Goal: Task Accomplishment & Management: Manage account settings

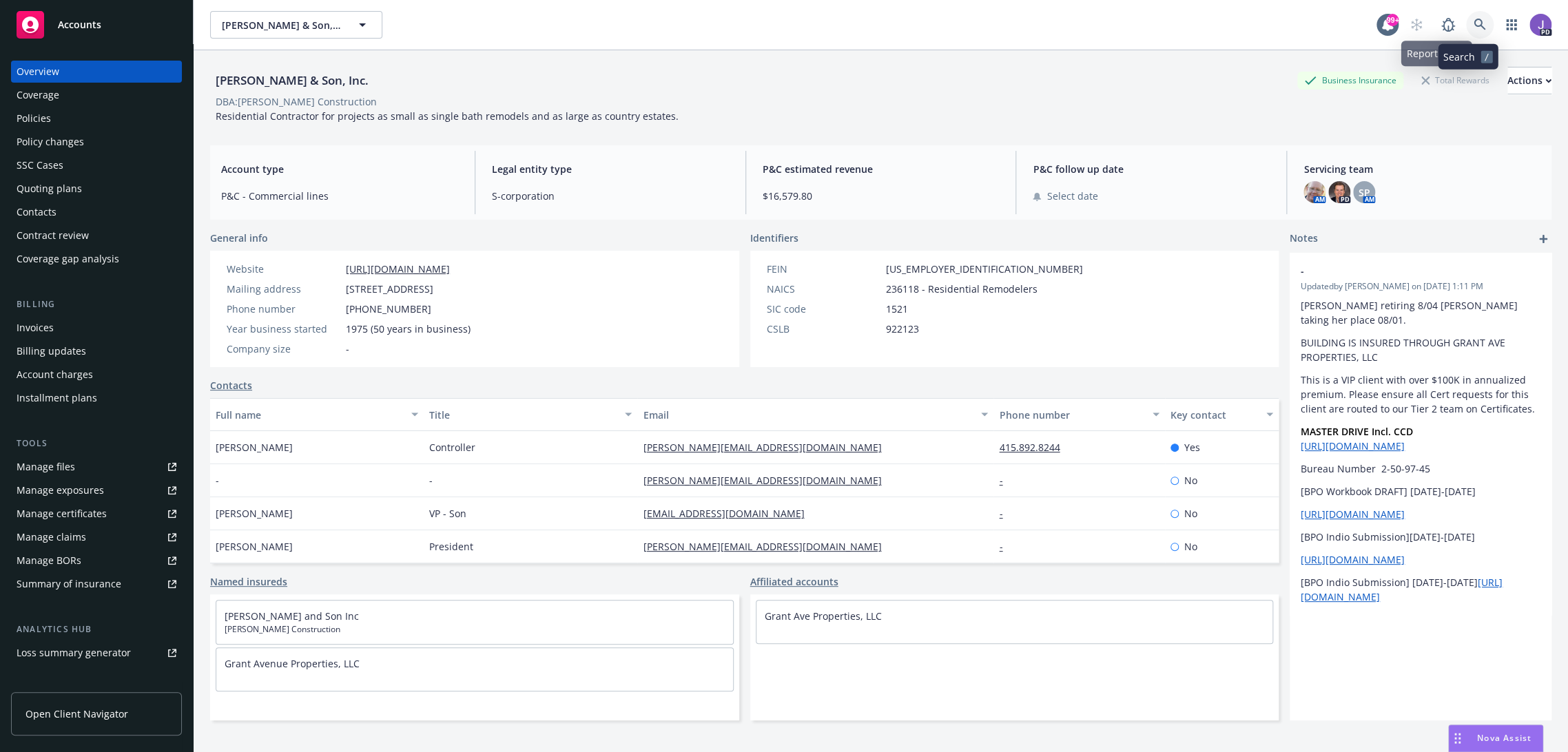
click at [1473, 27] on icon at bounding box center [1480, 25] width 12 height 12
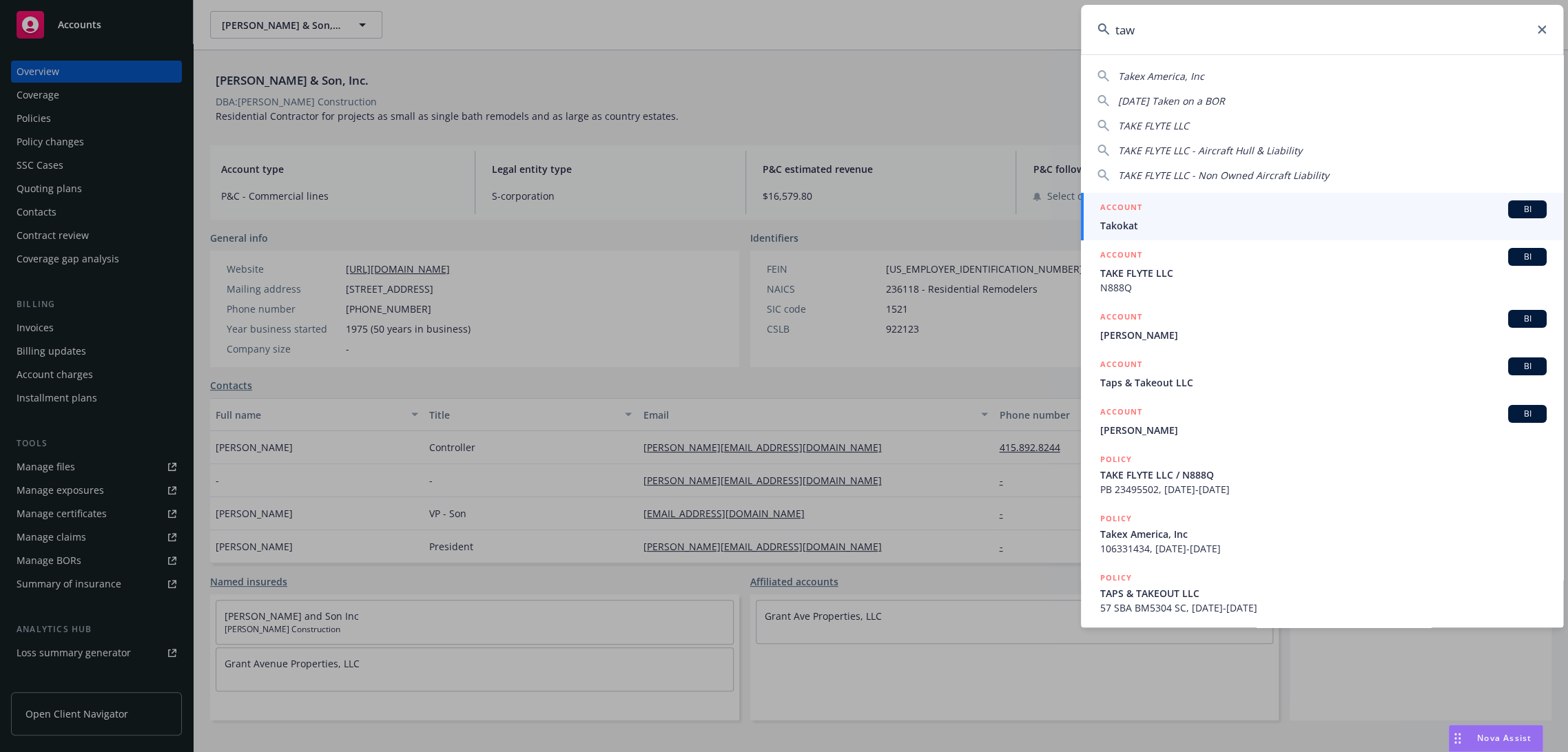
type input "tawk"
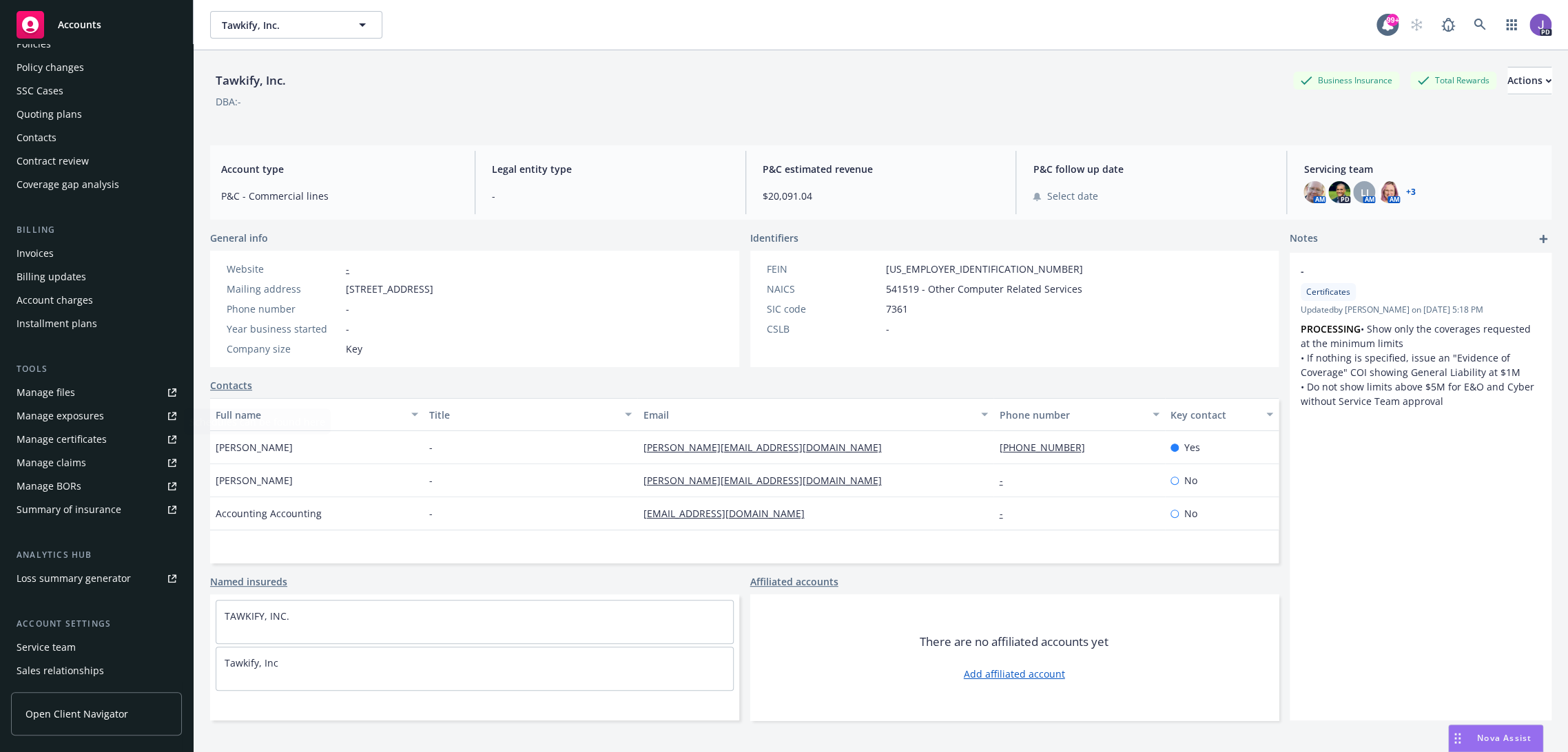
scroll to position [68, 0]
drag, startPoint x: 44, startPoint y: 653, endPoint x: 57, endPoint y: 637, distance: 20.6
click at [44, 653] on div "Service team" at bounding box center [46, 653] width 59 height 22
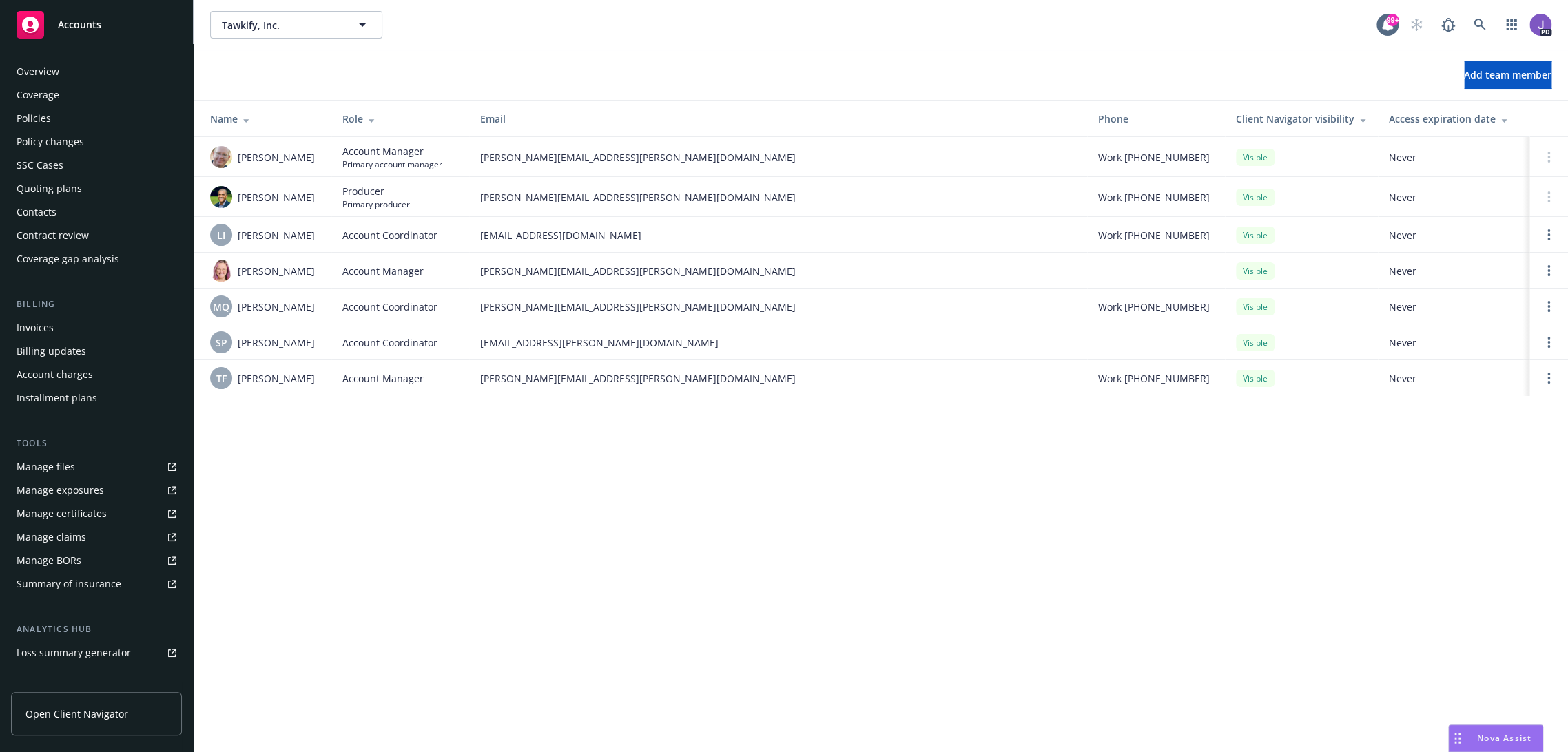
click at [59, 108] on div "Policies" at bounding box center [96, 118] width 160 height 22
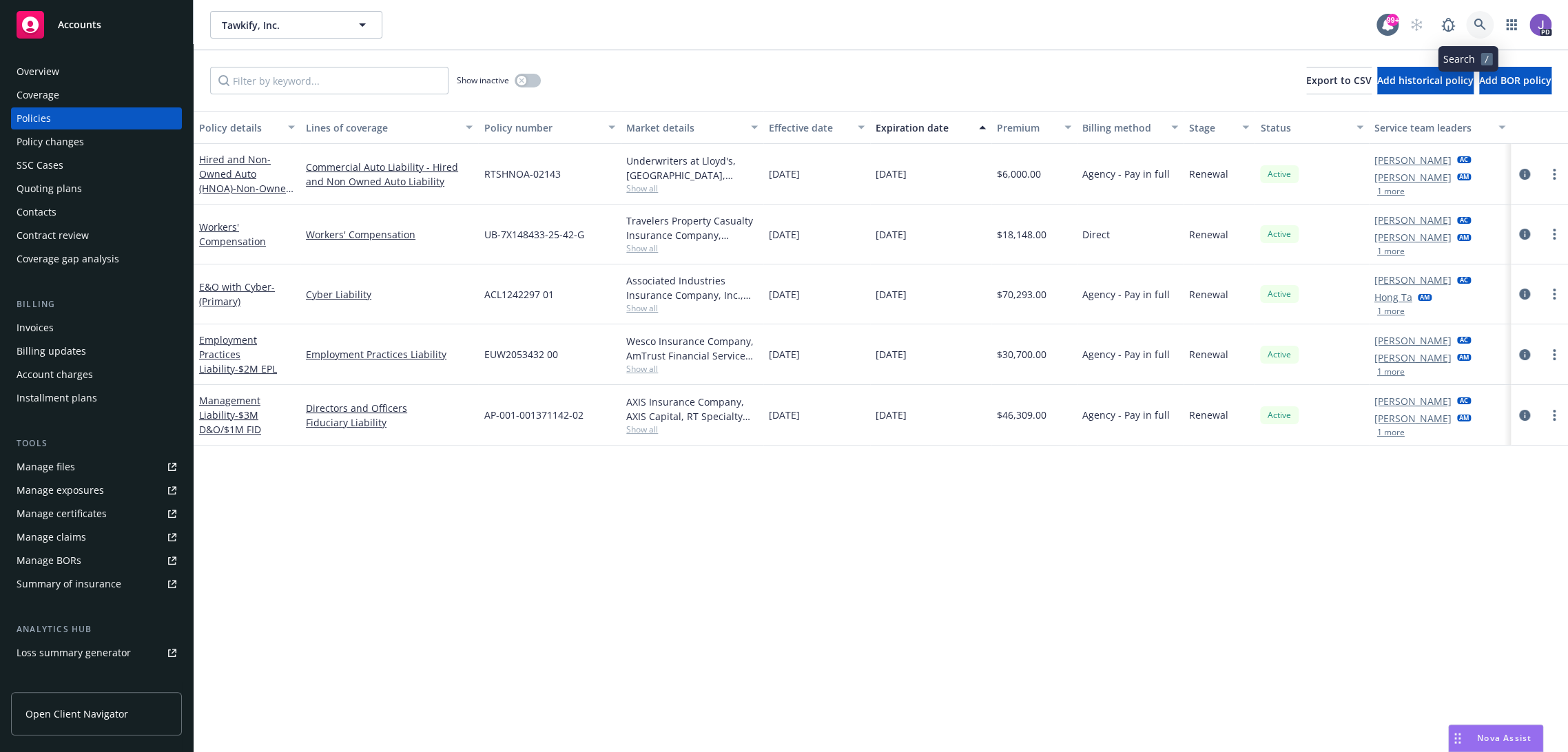
click at [1473, 22] on icon at bounding box center [1480, 25] width 12 height 12
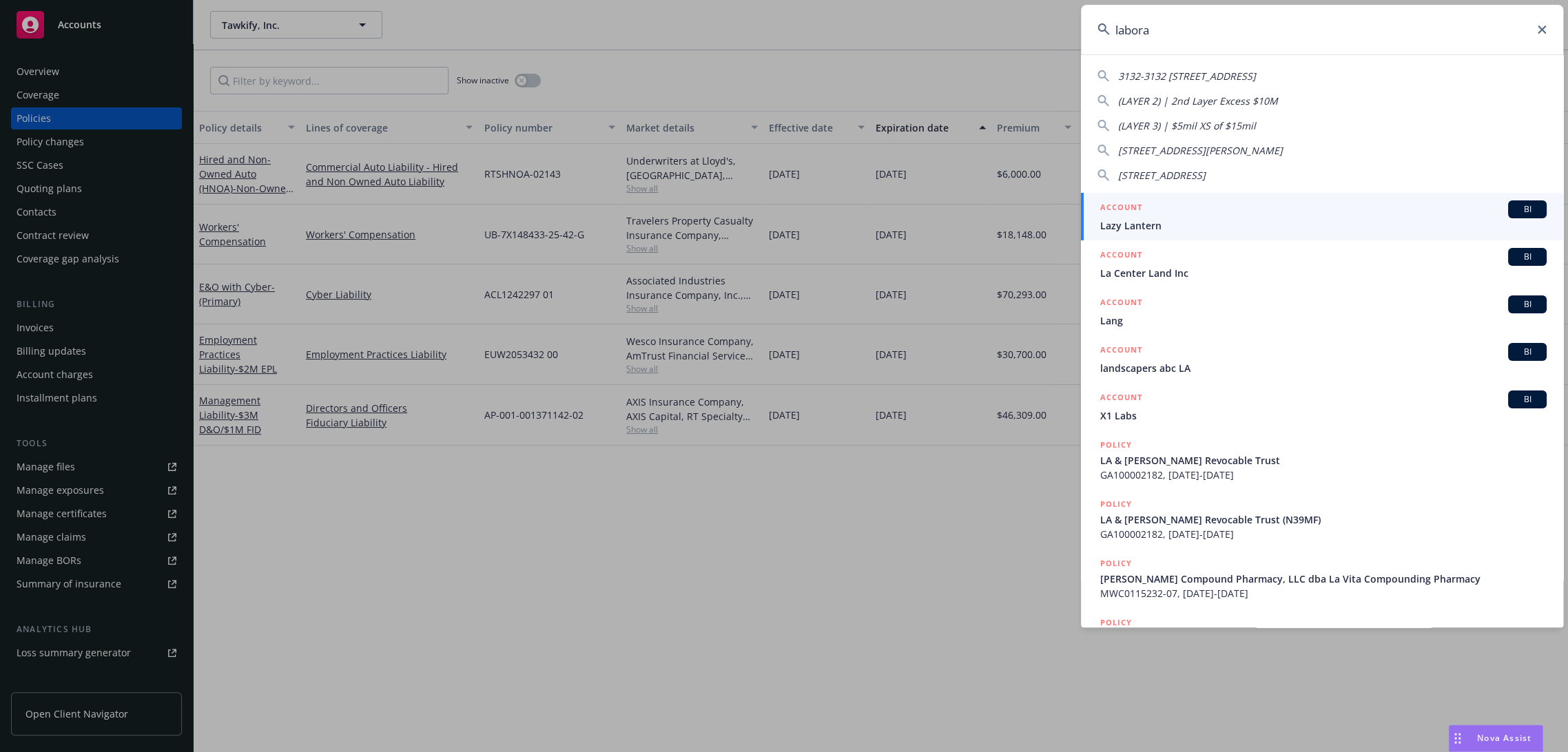
type input "laborat"
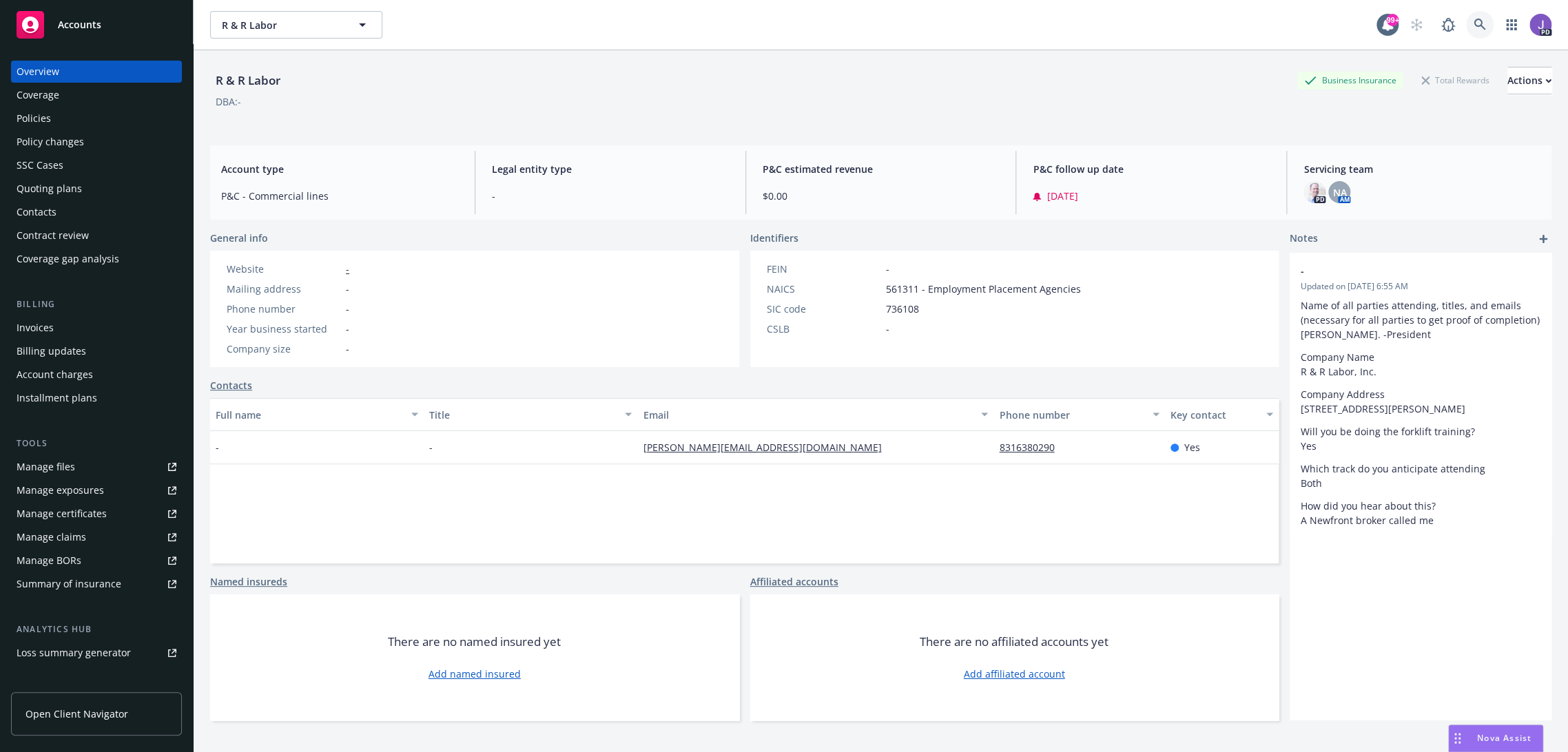
click at [1473, 24] on icon at bounding box center [1480, 25] width 12 height 12
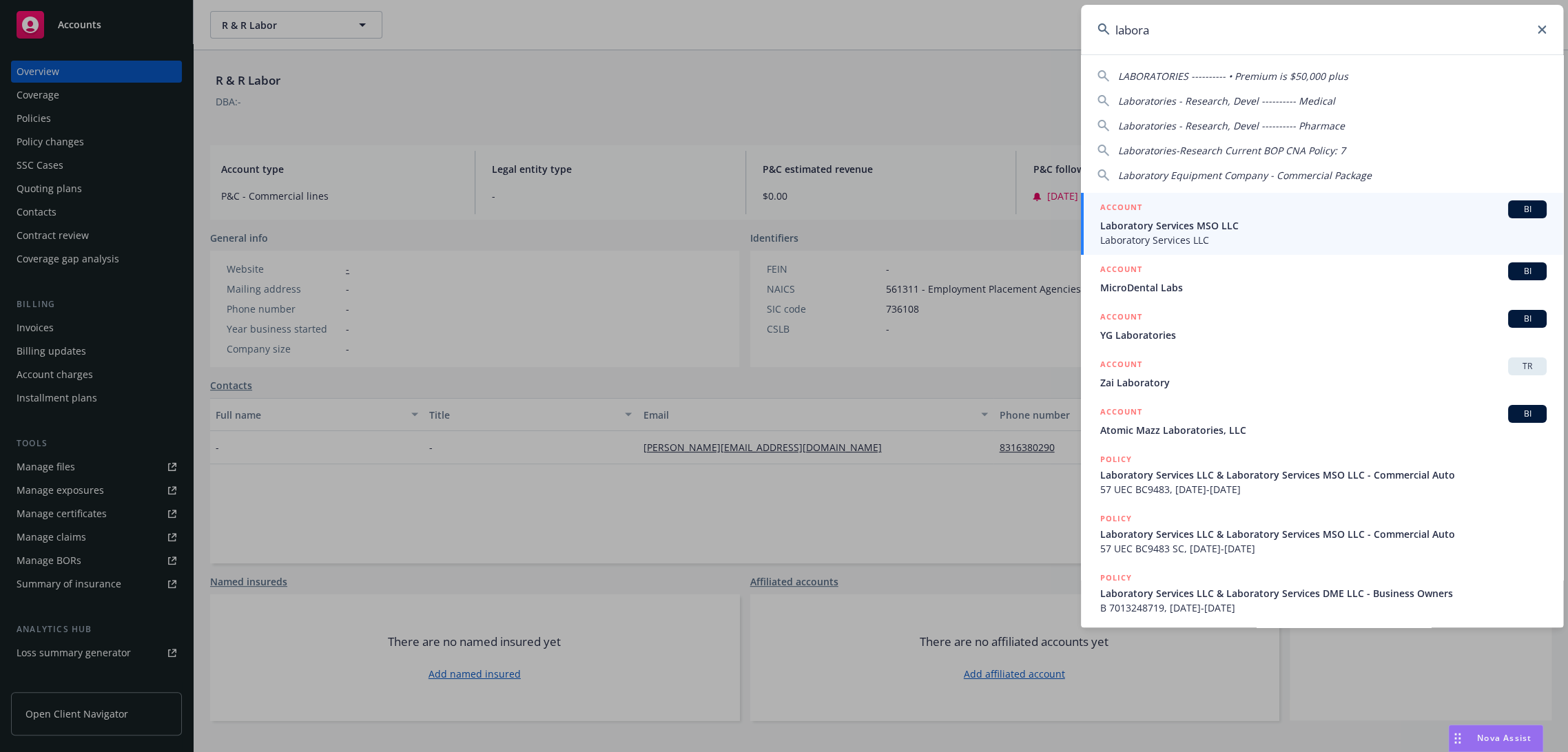
type input "labora"
click at [1214, 225] on span "Laboratory Services MSO LLC" at bounding box center [1323, 226] width 446 height 14
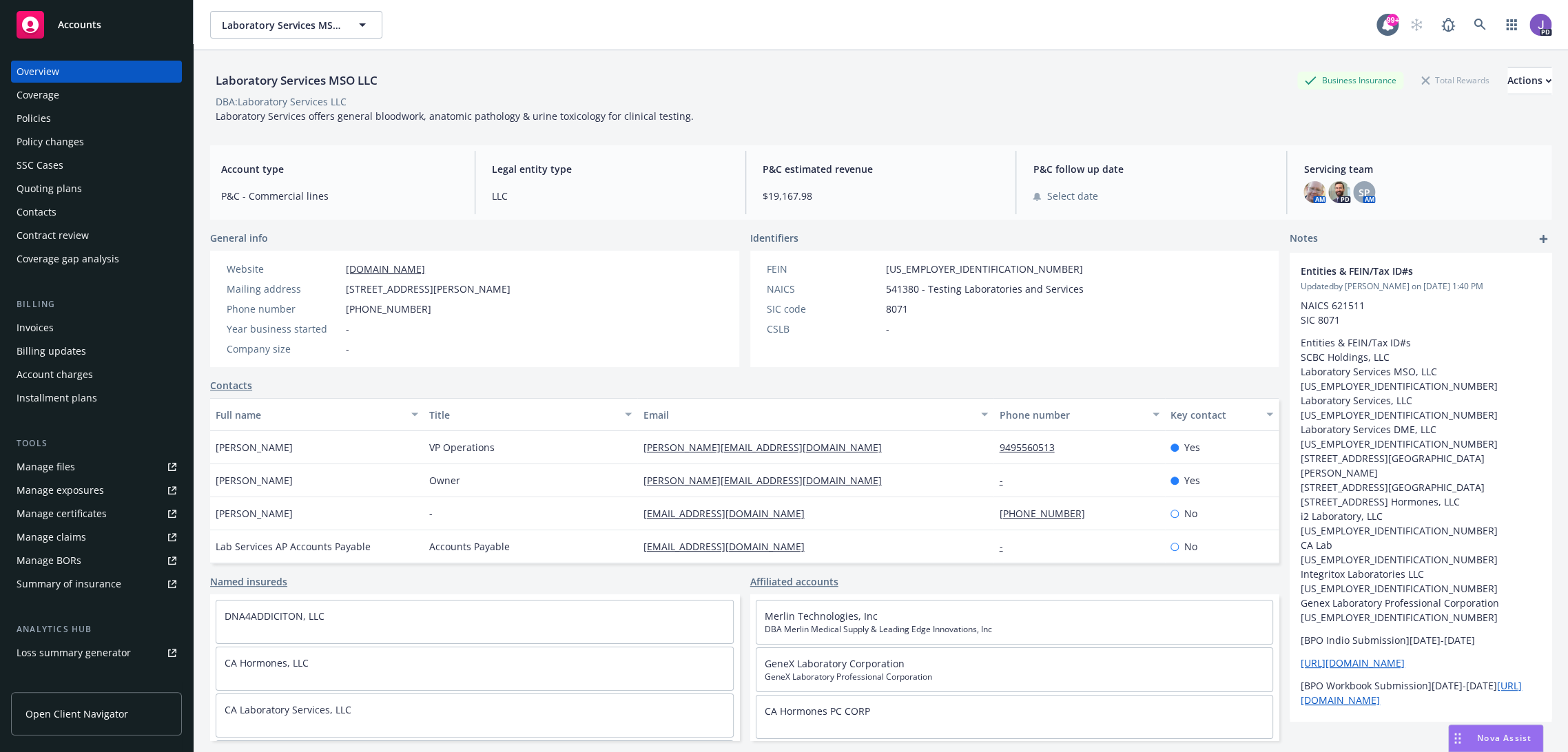
click at [74, 112] on div "Policies" at bounding box center [96, 118] width 160 height 22
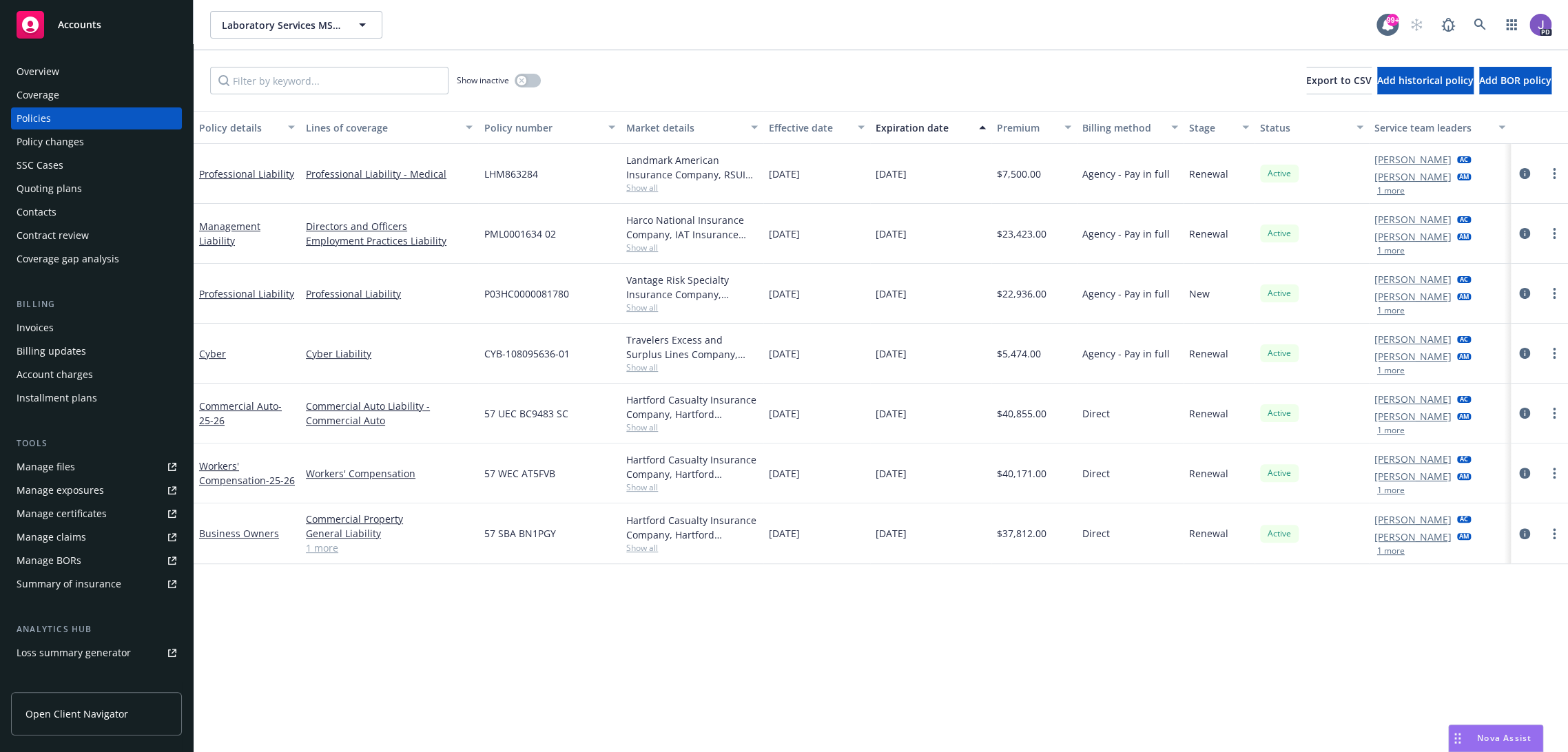
click at [392, 618] on div "Policy details Lines of coverage Policy number Market details Effective date Ex…" at bounding box center [881, 432] width 1374 height 642
click at [1473, 28] on icon at bounding box center [1480, 25] width 12 height 12
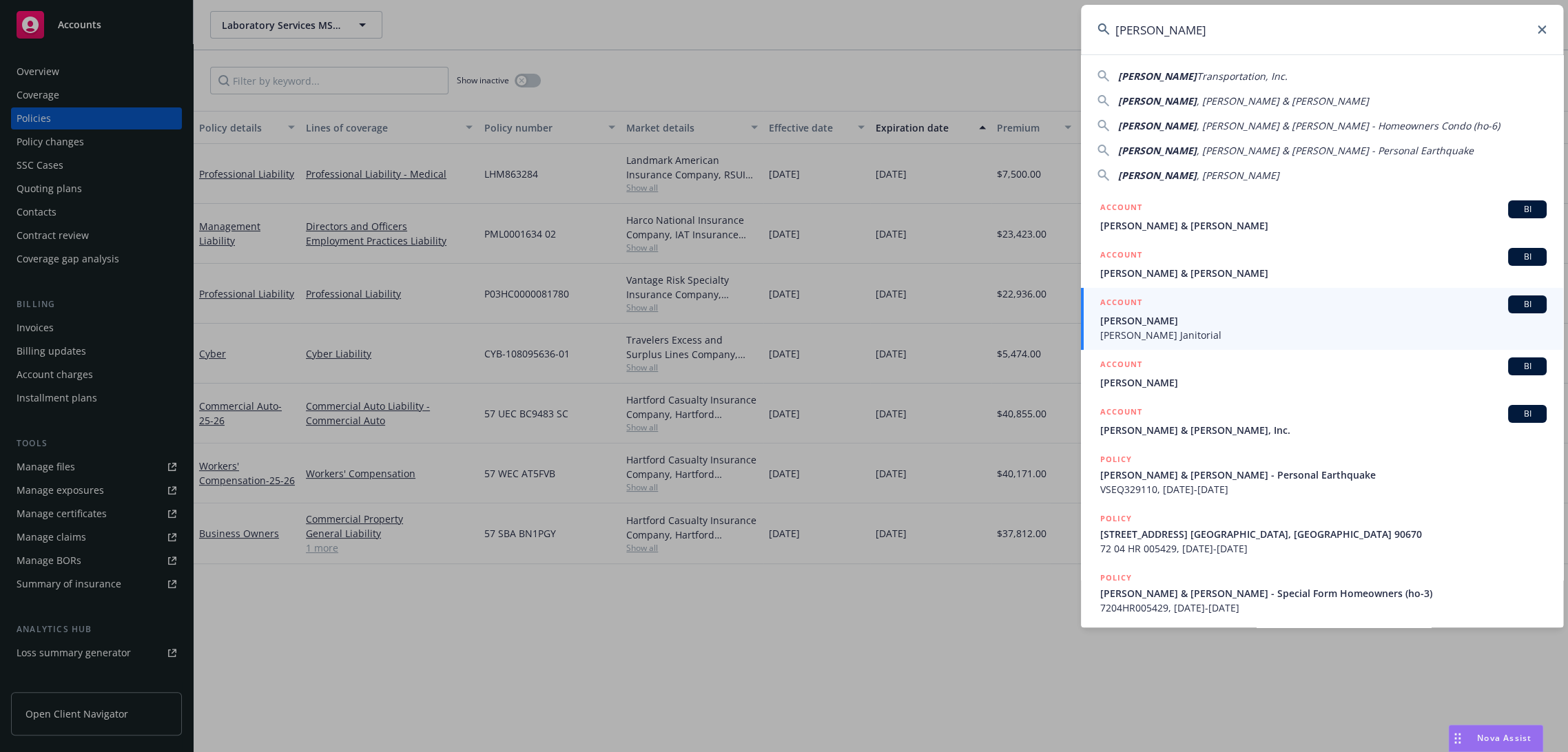
click at [1118, 29] on input "[PERSON_NAME]" at bounding box center [1322, 29] width 482 height 50
paste input "[PERSON_NAME] Transportation"
type input "[PERSON_NAME] Transportation"
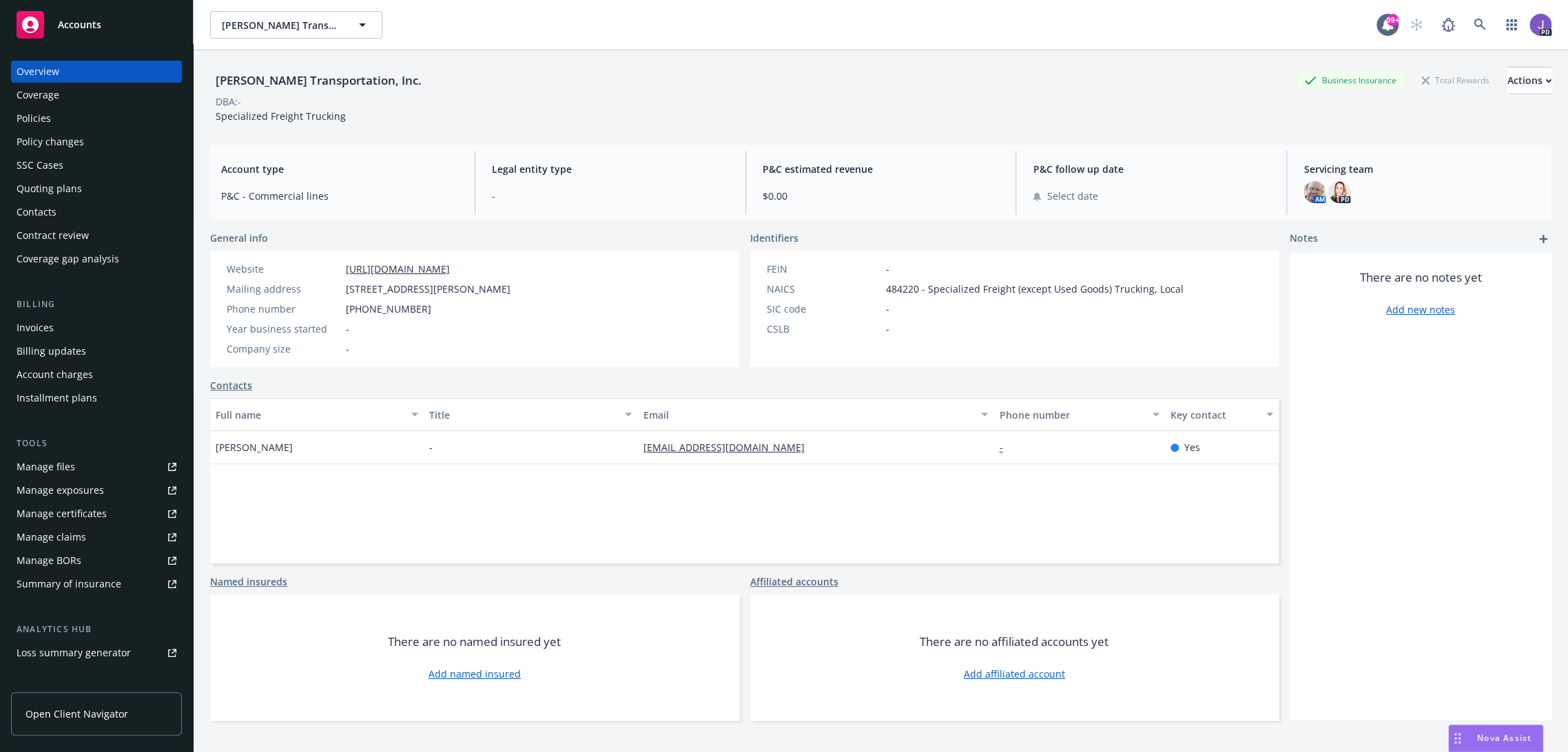
click at [53, 120] on div "Policies" at bounding box center [96, 118] width 160 height 22
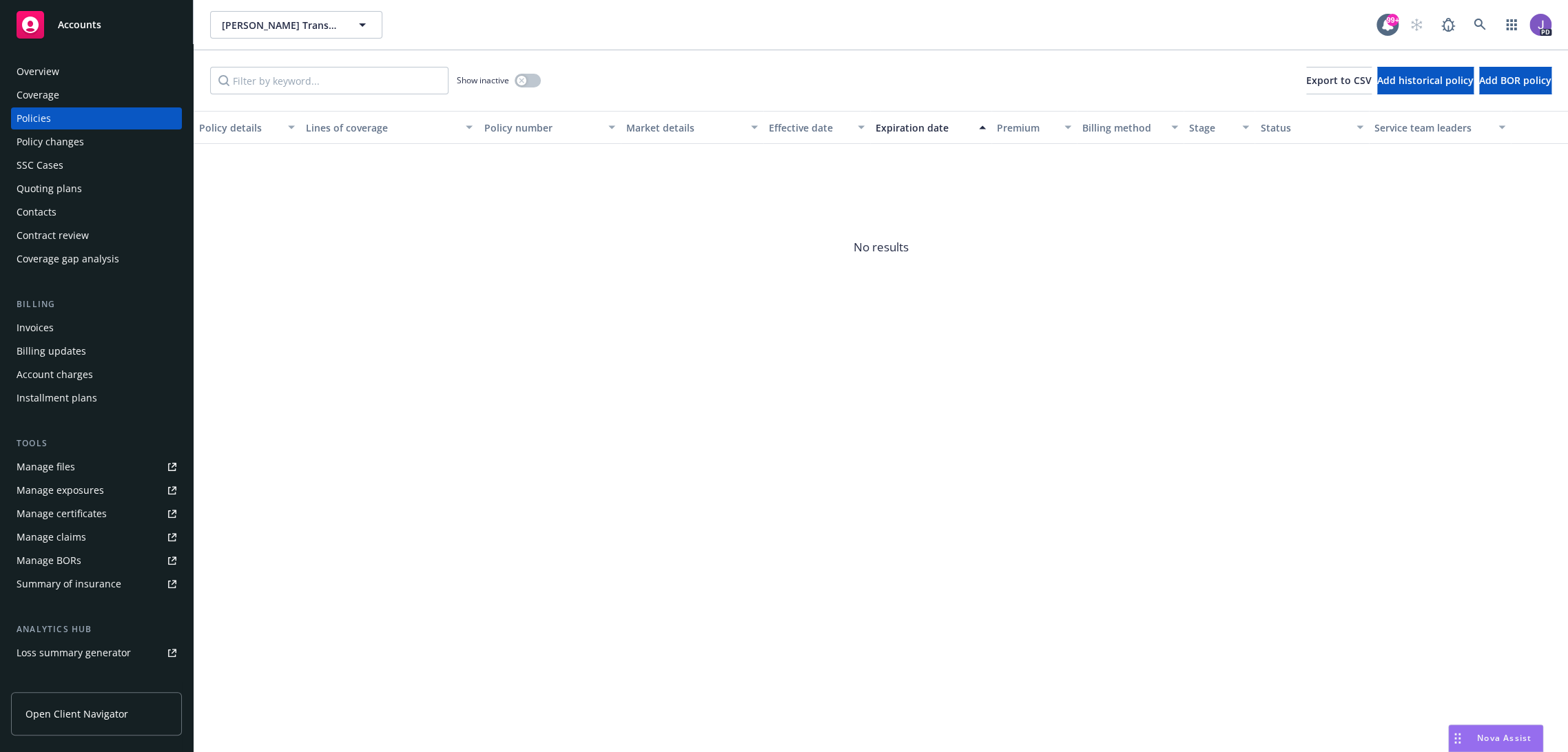
click at [53, 77] on div "Overview" at bounding box center [38, 71] width 43 height 22
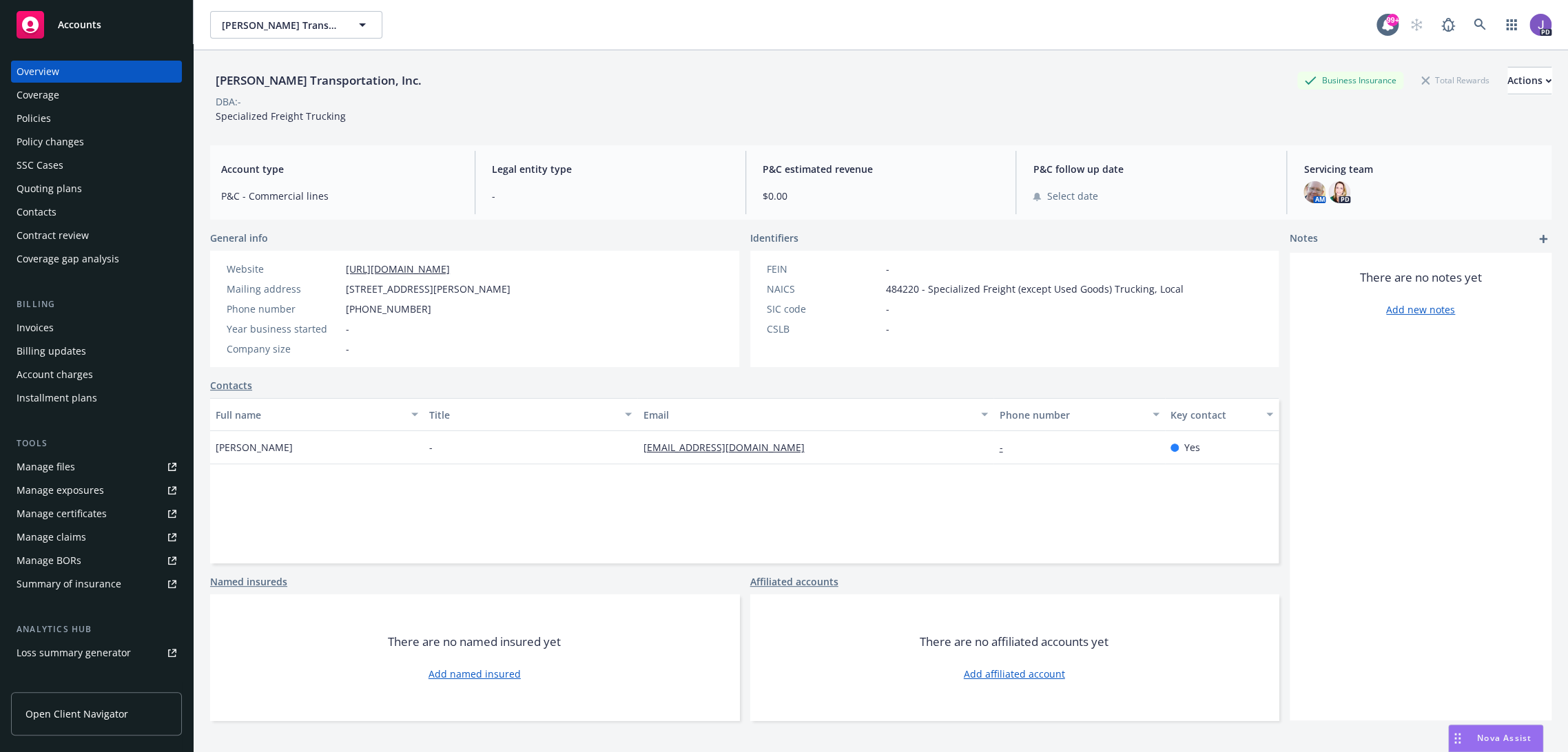
drag, startPoint x: 239, startPoint y: 387, endPoint x: 246, endPoint y: 386, distance: 7.1
click at [237, 387] on link "Contacts" at bounding box center [230, 385] width 42 height 14
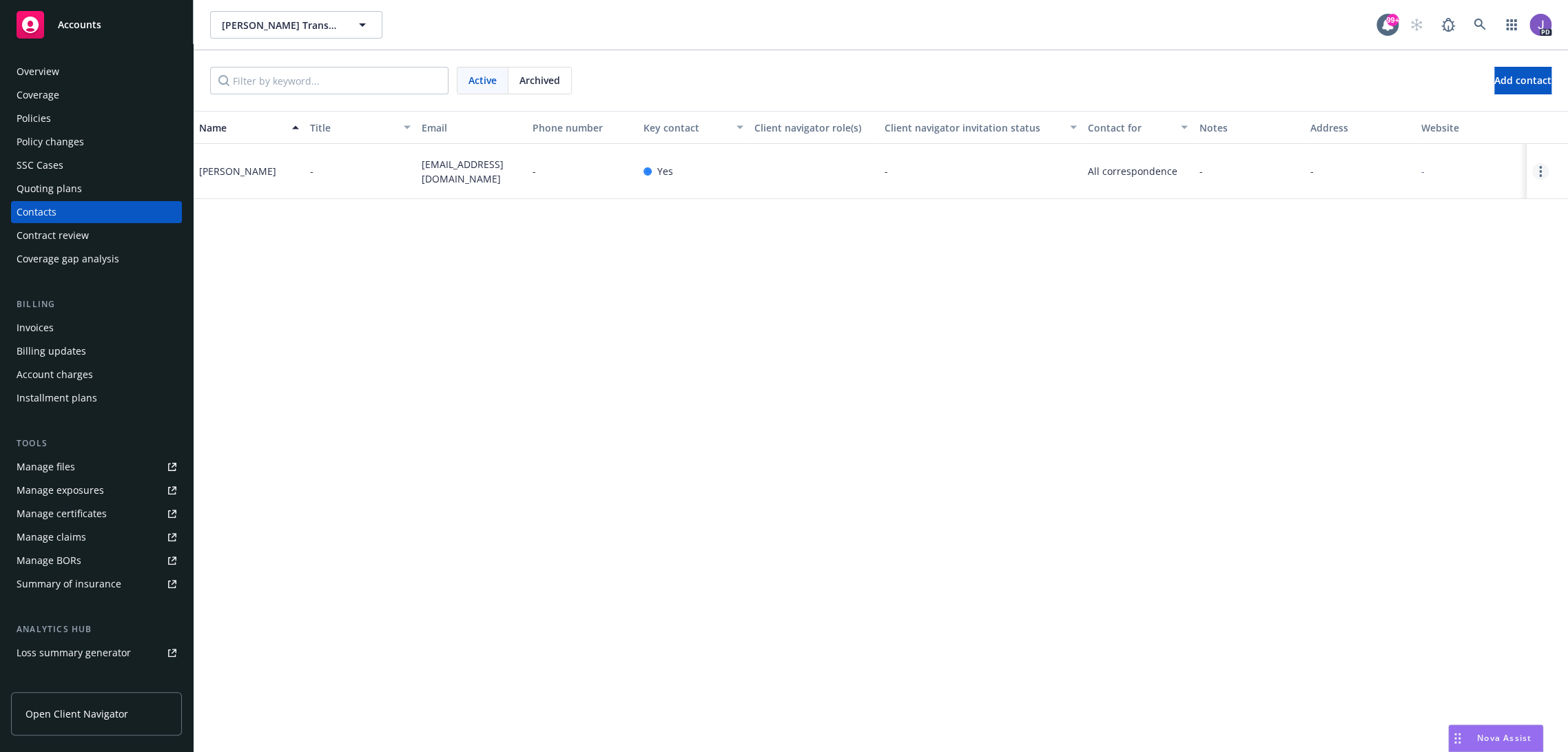
click at [1539, 171] on icon "Open options" at bounding box center [1540, 171] width 3 height 11
click at [1423, 95] on link "Edit contact" at bounding box center [1440, 94] width 155 height 28
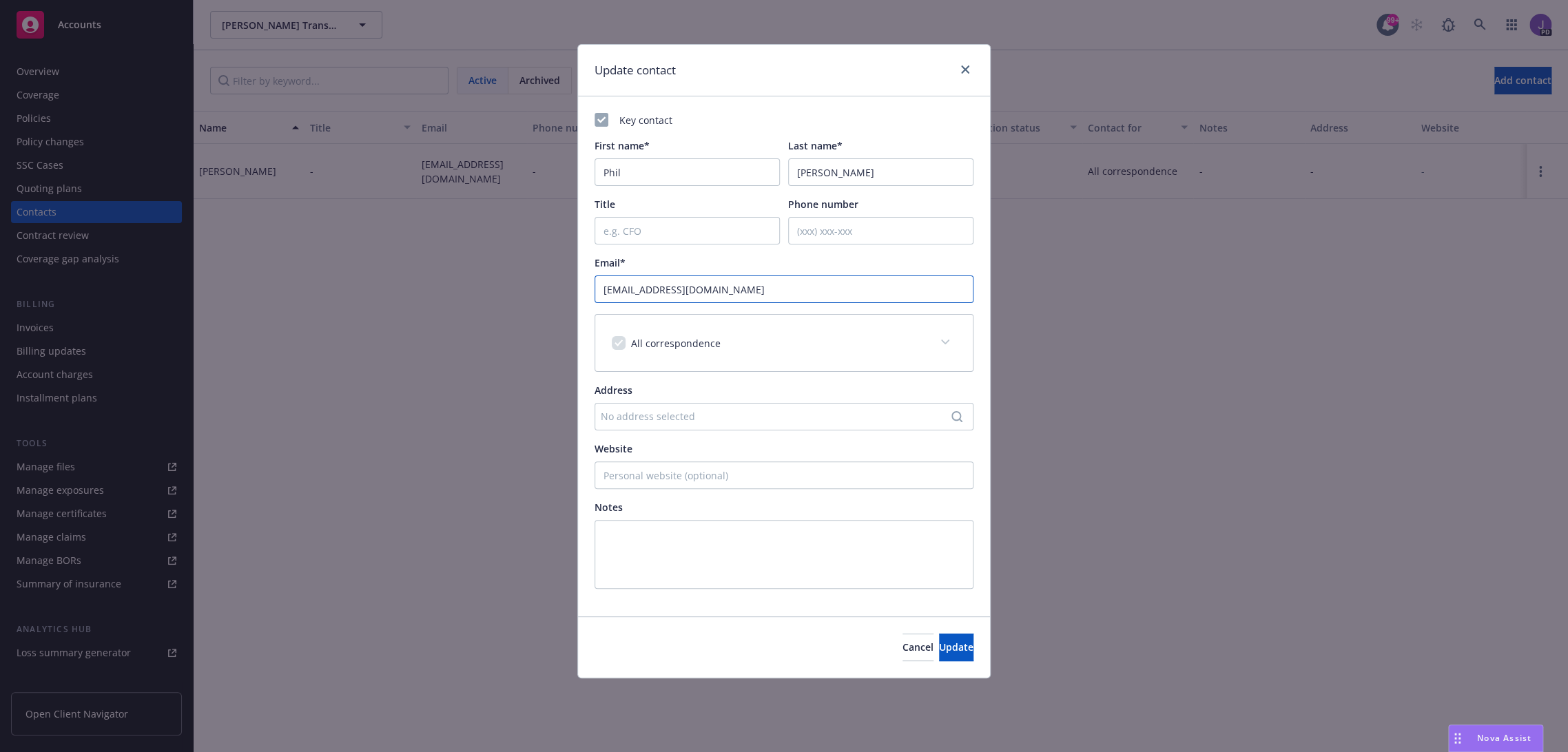
click at [653, 297] on input "[EMAIL_ADDRESS][DOMAIN_NAME]" at bounding box center [784, 289] width 379 height 28
paste input "phil@salazarheavyhaultow"
type input "[EMAIL_ADDRESS][DOMAIN_NAME]"
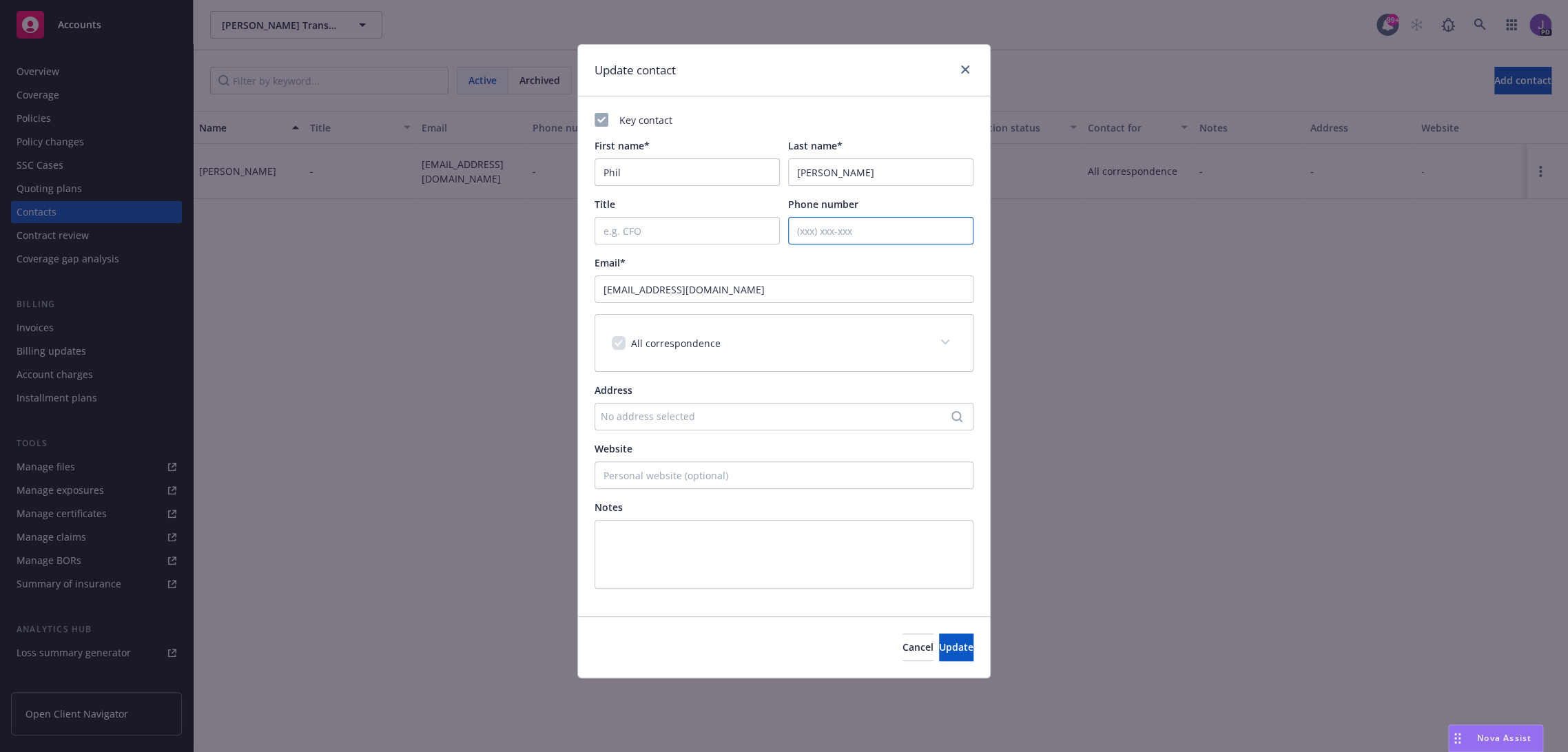
click at [844, 236] on input "Phone number" at bounding box center [881, 230] width 186 height 28
paste input "[PHONE_NUMBER]"
click at [939, 647] on span "Update" at bounding box center [956, 647] width 35 height 13
type input "[PHONE_NUMBER]"
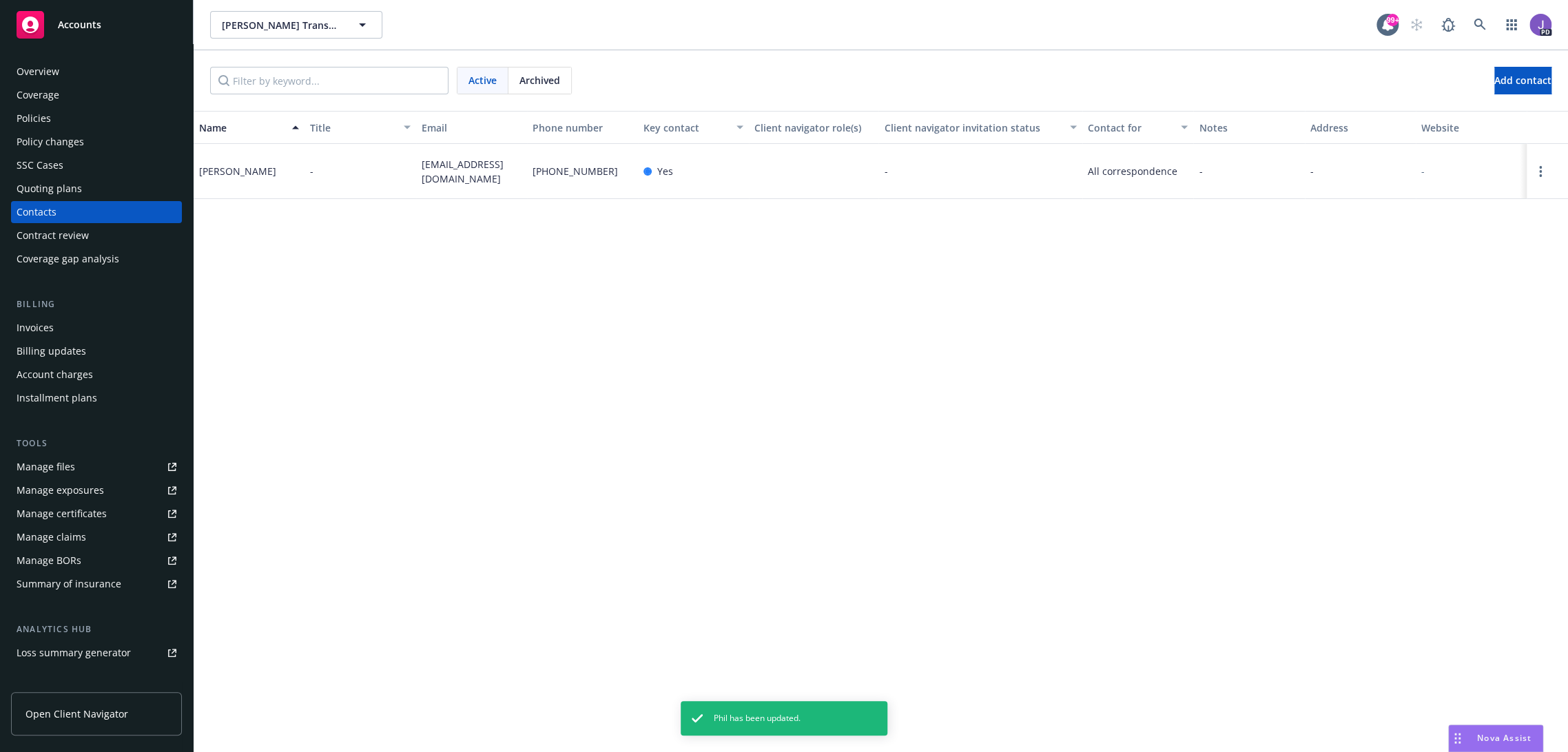
click at [56, 72] on div "Overview" at bounding box center [38, 71] width 43 height 22
